Goal: Task Accomplishment & Management: Manage account settings

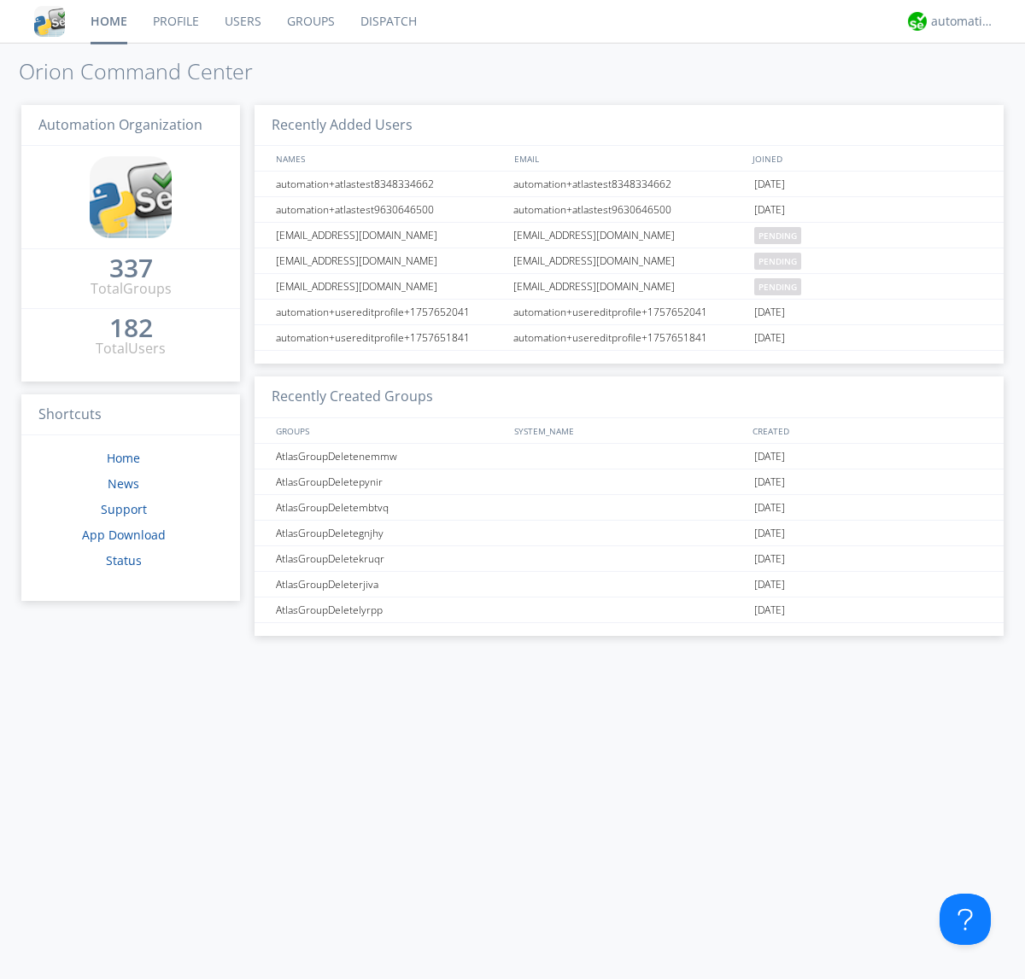
click at [242, 21] on link "Users" at bounding box center [243, 21] width 62 height 43
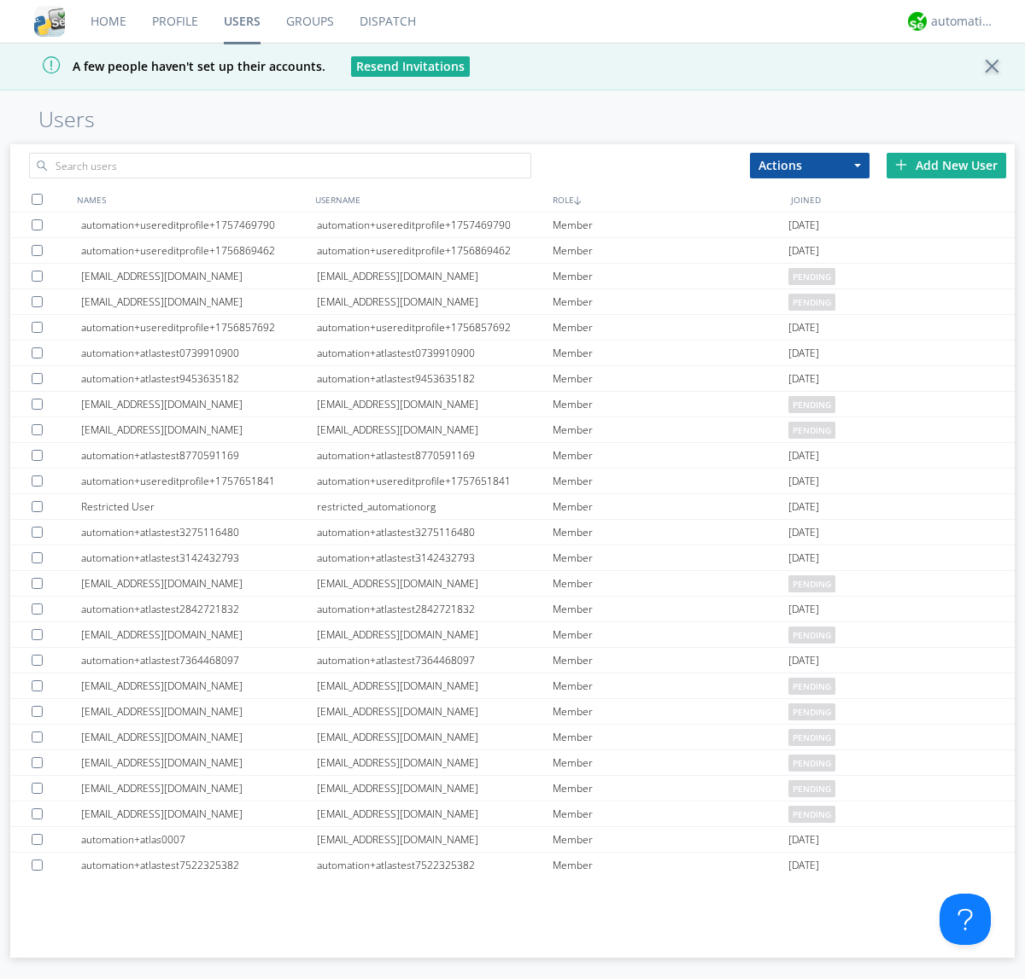
click at [946, 165] on div "Add New User" at bounding box center [946, 166] width 120 height 26
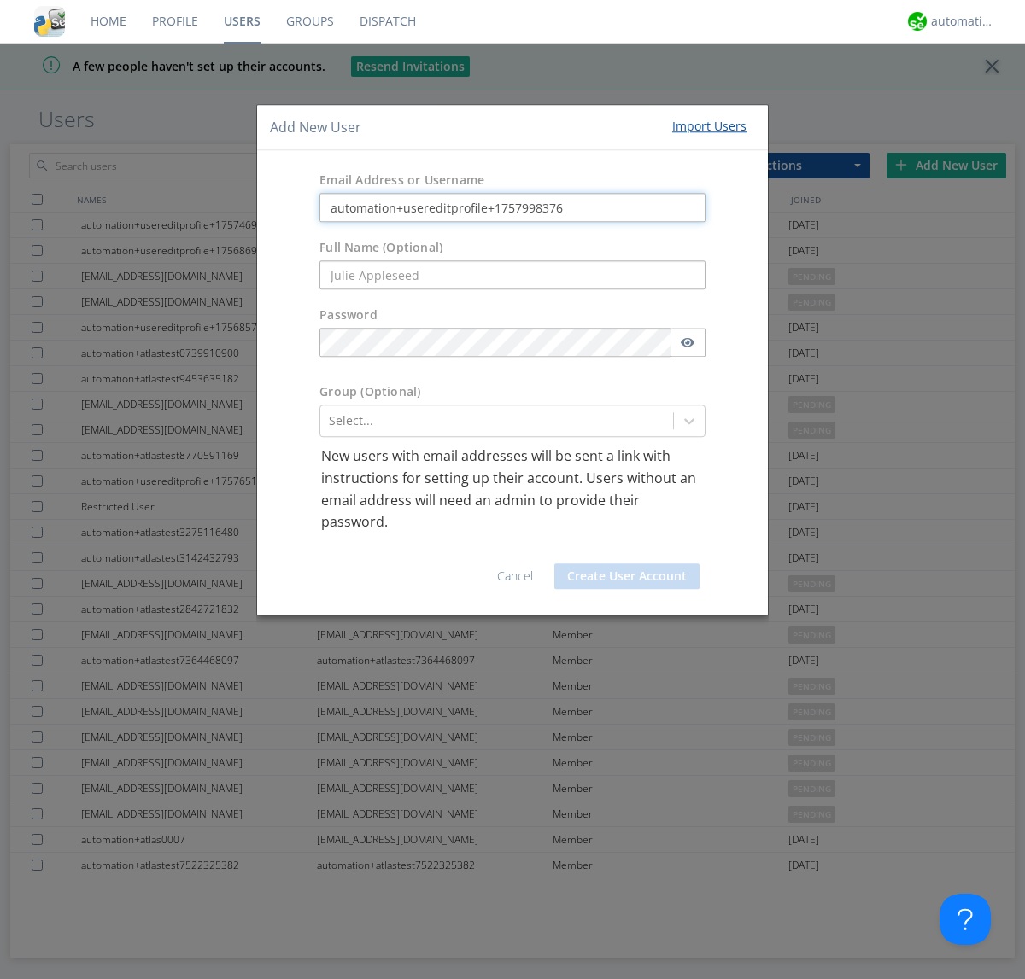
type input "automation+usereditprofile+1757998376"
click at [627, 575] on button "Create User Account" at bounding box center [626, 577] width 145 height 26
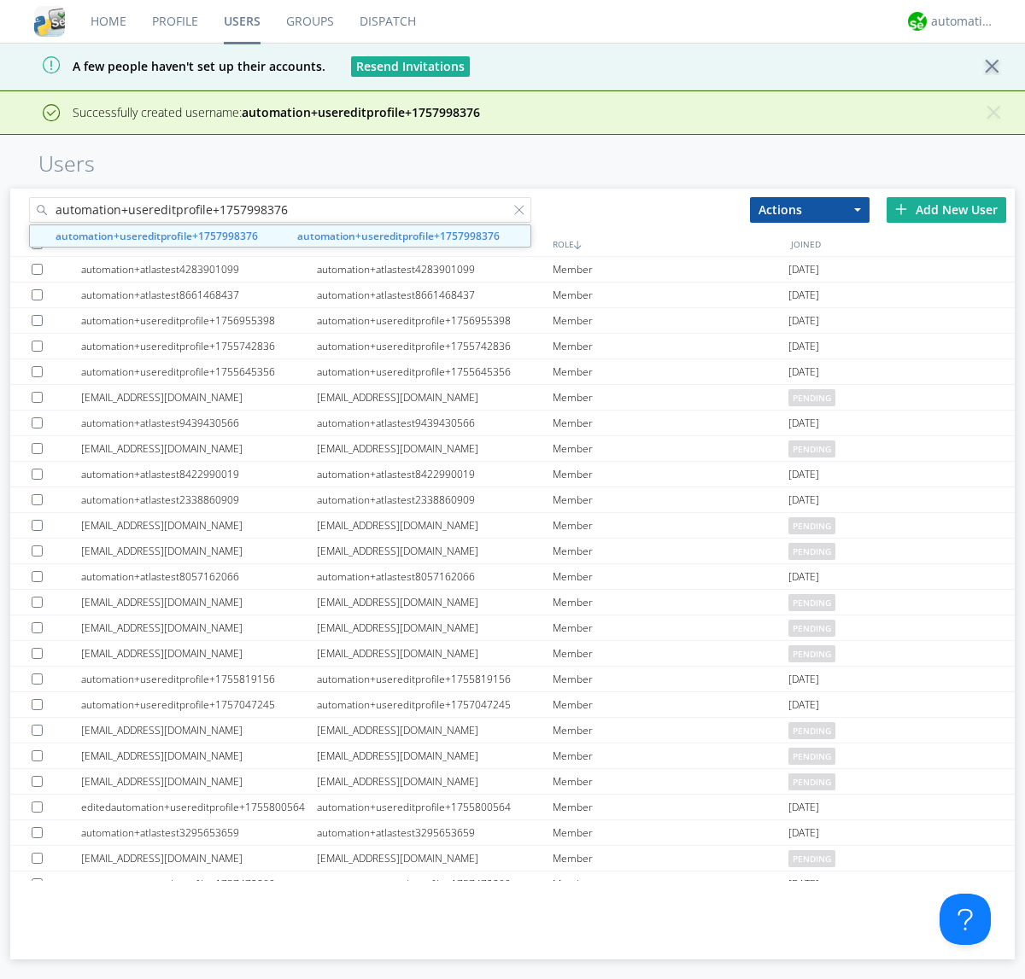
type input "automation+usereditprofile+1757998376"
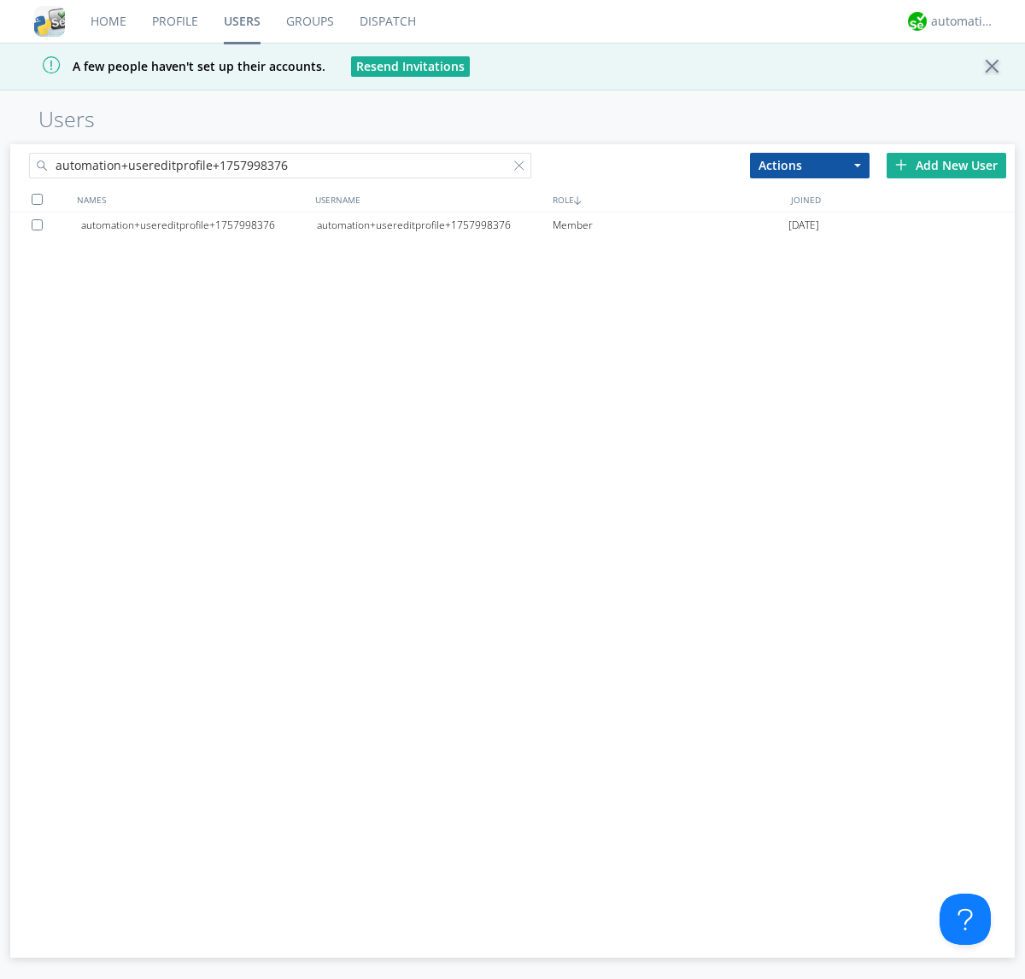
click at [434, 225] on div "automation+usereditprofile+1757998376" at bounding box center [435, 226] width 236 height 26
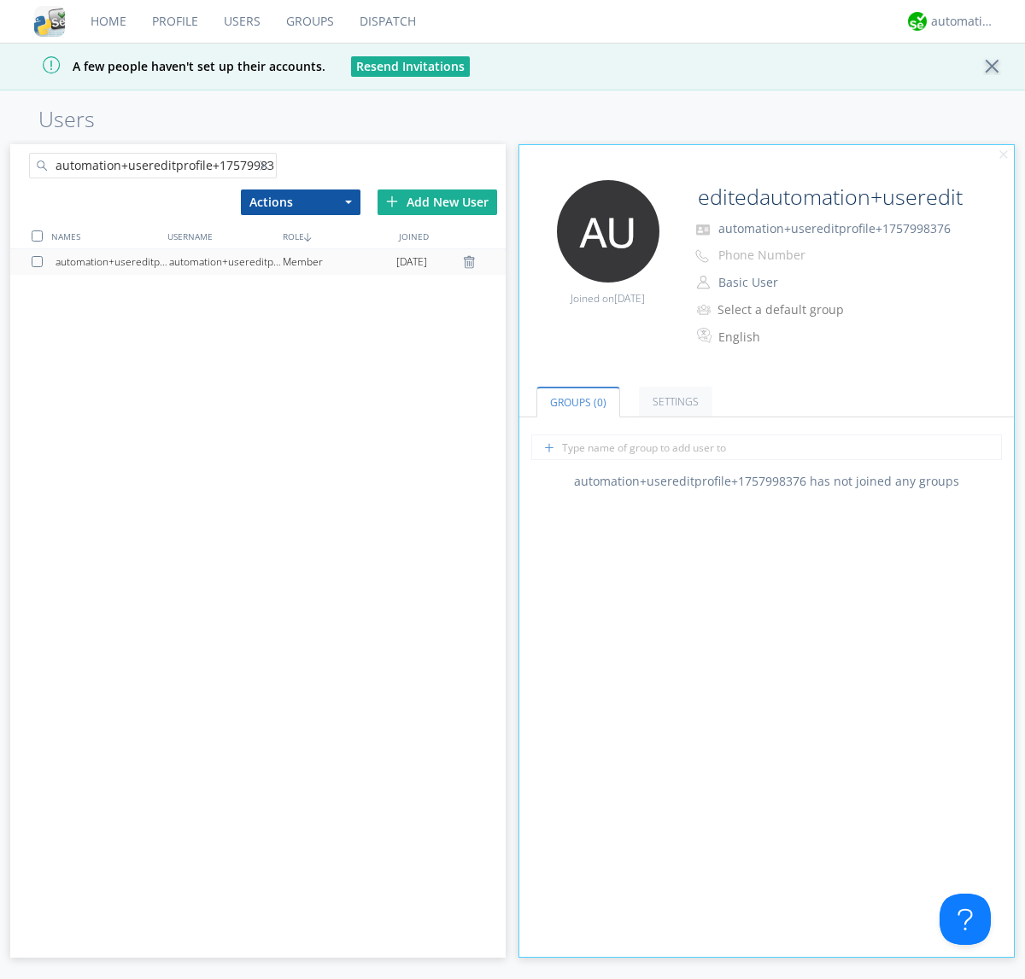
type input "editedautomation+usereditprofile+1757998376"
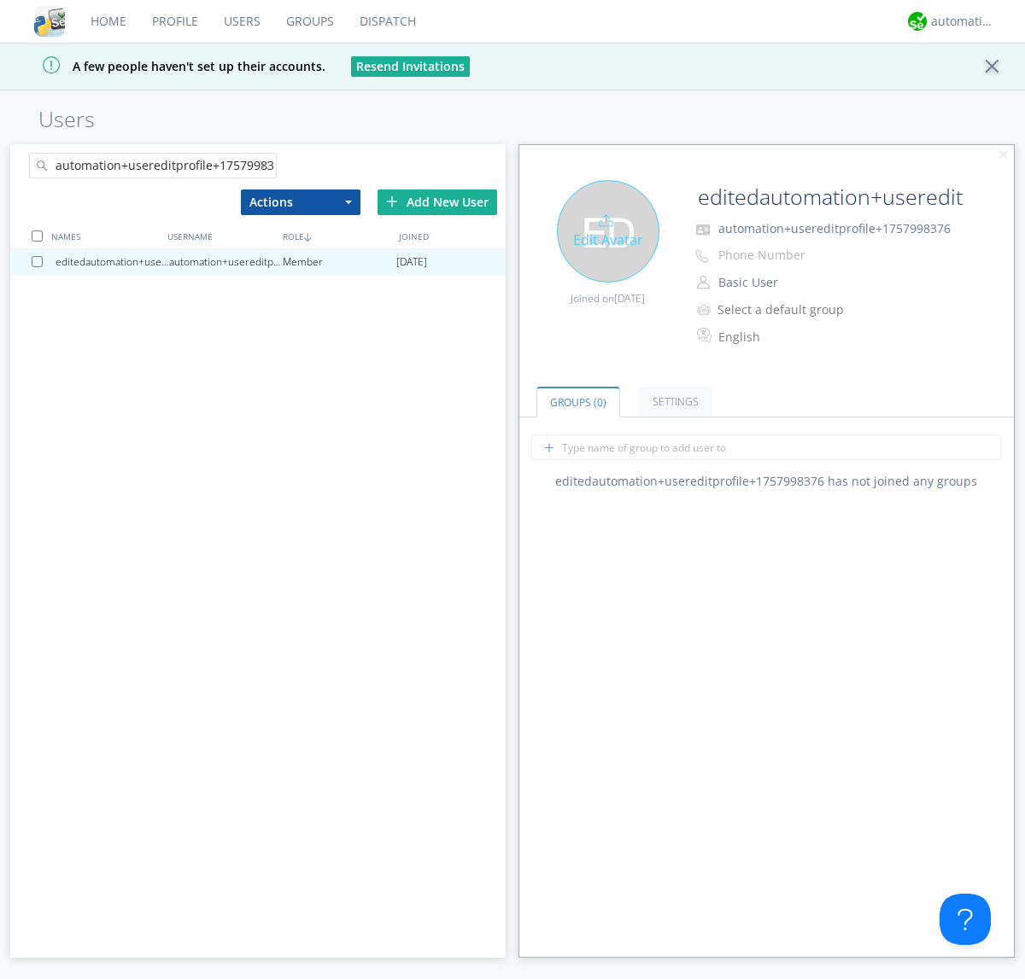
click at [607, 231] on div "Edit Avatar" at bounding box center [608, 231] width 102 height 102
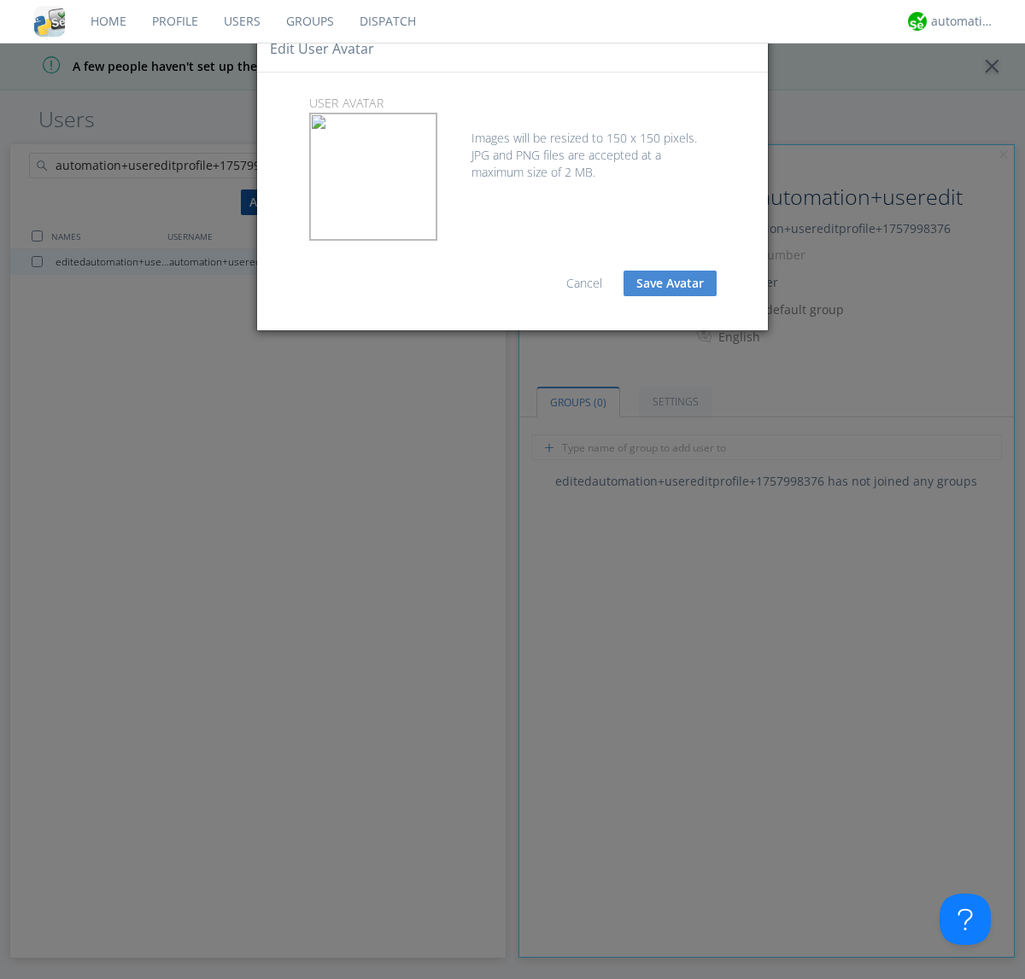
click at [669, 283] on button "Save Avatar" at bounding box center [669, 284] width 93 height 26
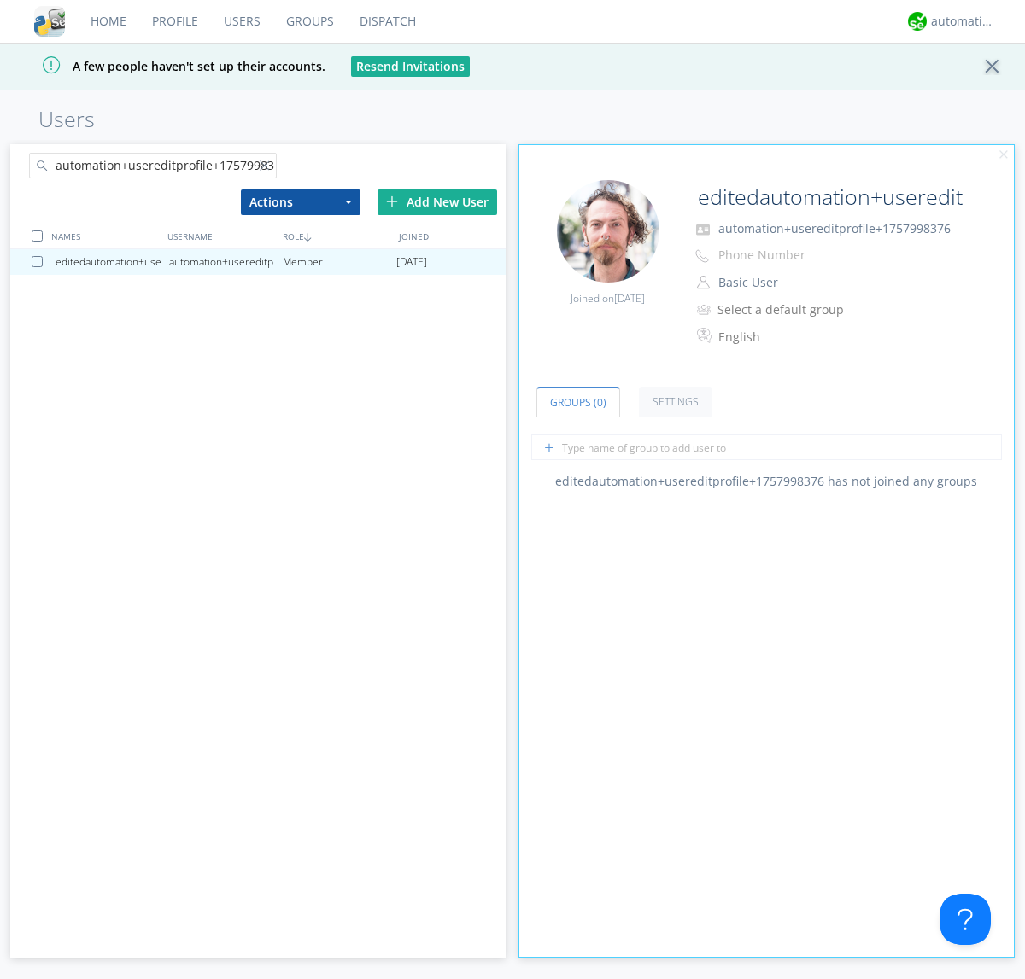
click at [267, 168] on div at bounding box center [268, 169] width 17 height 17
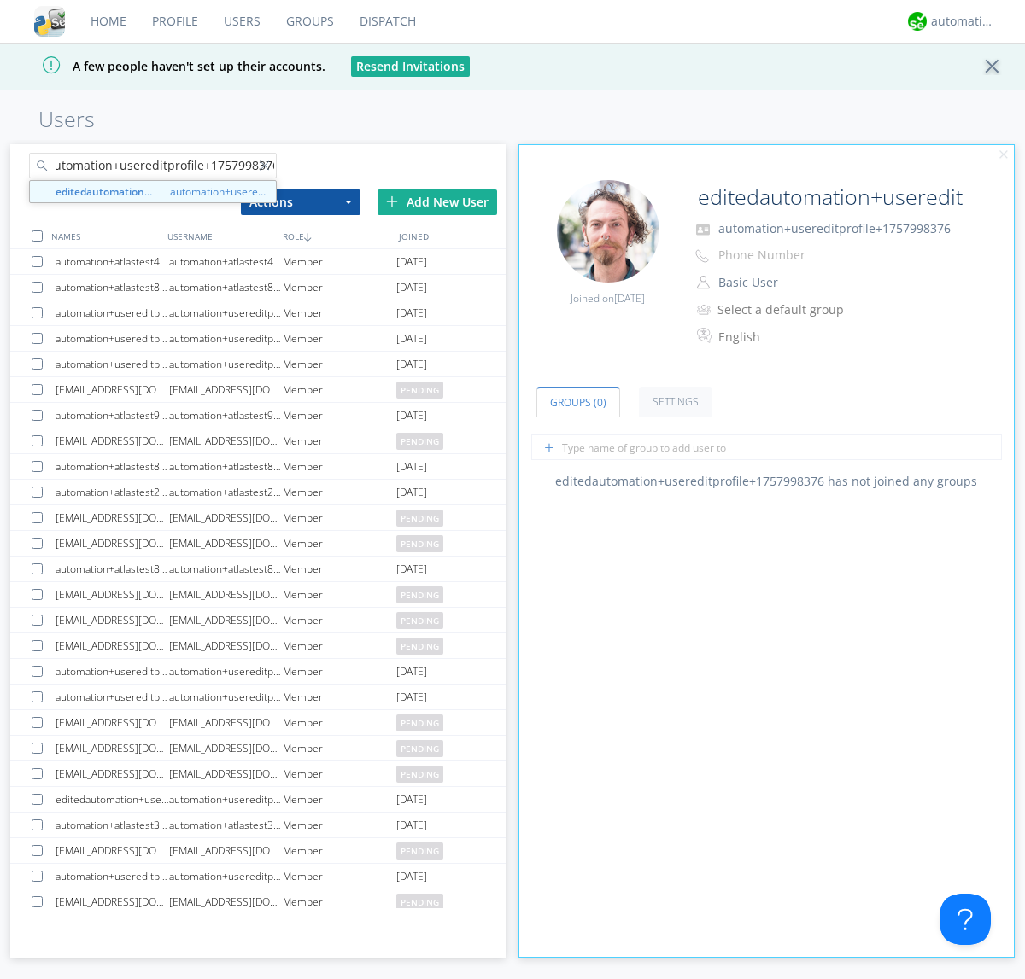
type input "editedautomation+usereditprofile+1757998376"
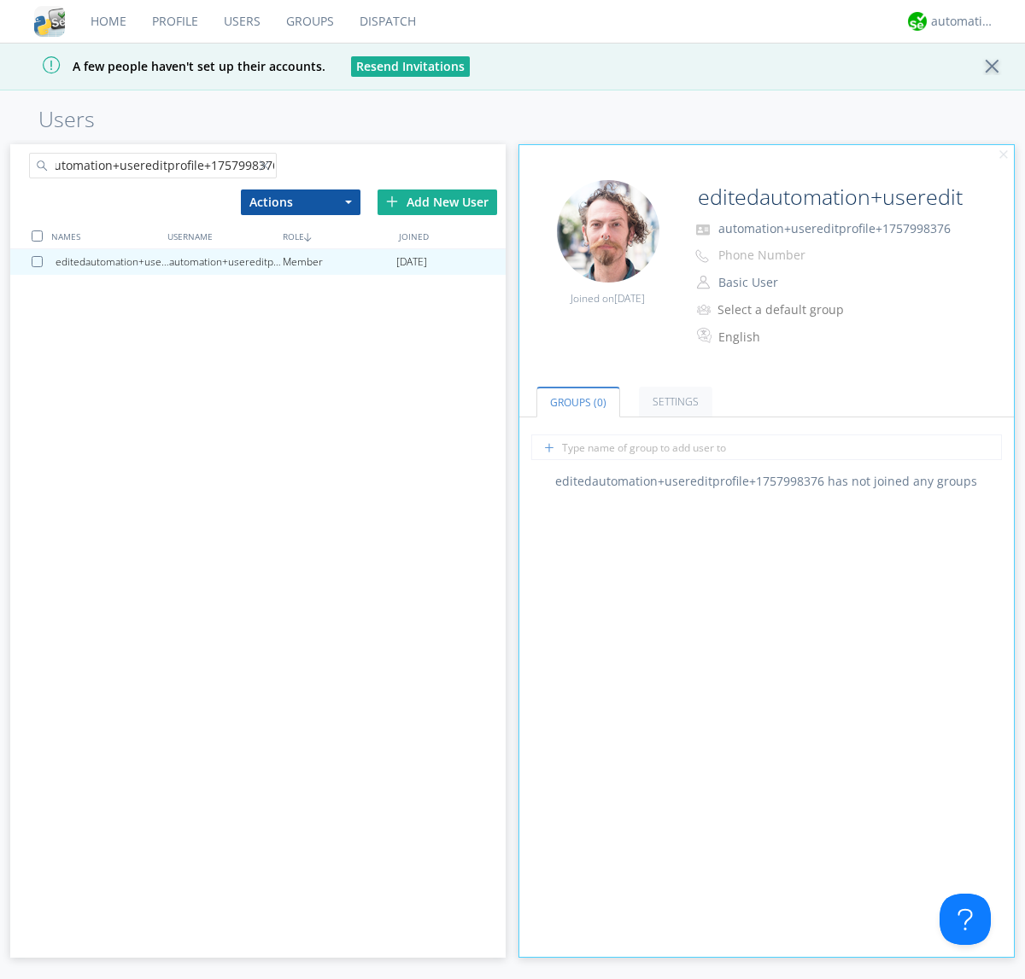
click at [37, 236] on div at bounding box center [37, 236] width 11 height 11
click at [300, 202] on button "Actions" at bounding box center [301, 203] width 120 height 26
click at [0, 0] on link "Delete User" at bounding box center [0, 0] width 0 height 0
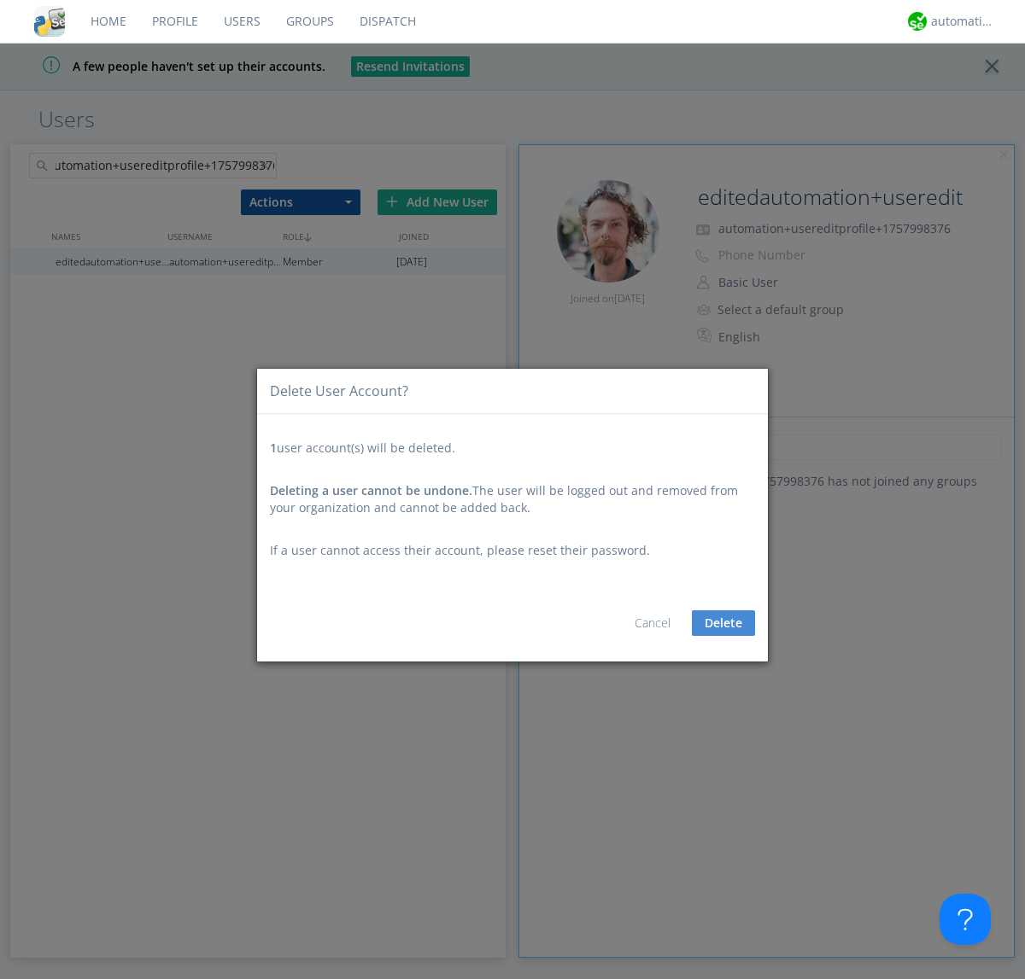
scroll to position [0, 0]
click at [723, 623] on button "Delete" at bounding box center [723, 623] width 63 height 26
